Goal: Task Accomplishment & Management: Manage account settings

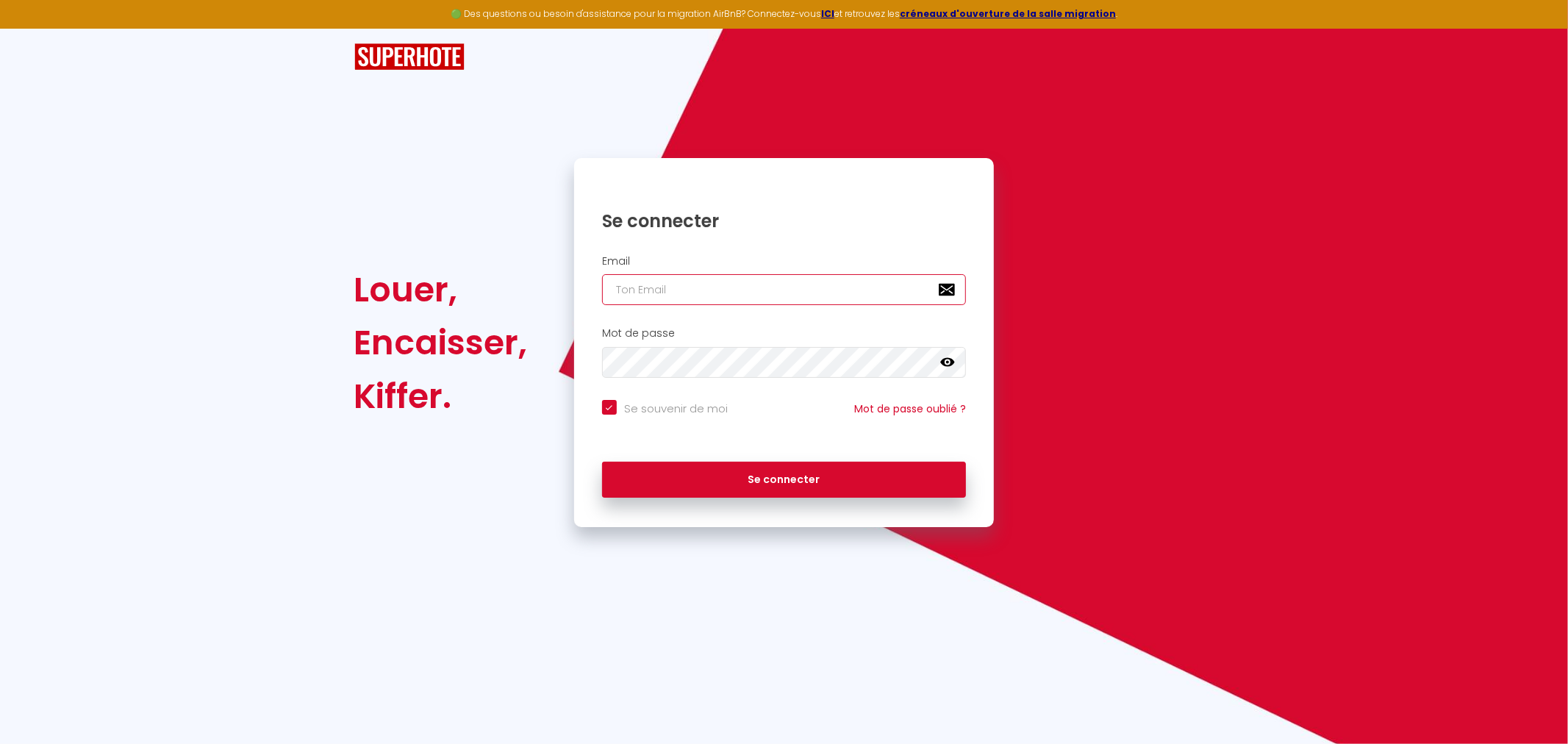
click at [783, 292] on input "email" at bounding box center [784, 289] width 365 height 31
type input "[EMAIL_ADDRESS][DOMAIN_NAME]"
checkbox input "true"
click at [1184, 262] on div "Louer, Encaisser, Kiffer. Se connecter Email [EMAIL_ADDRESS][DOMAIN_NAME] Mot d…" at bounding box center [783, 342] width 879 height 369
